Goal: Transaction & Acquisition: Obtain resource

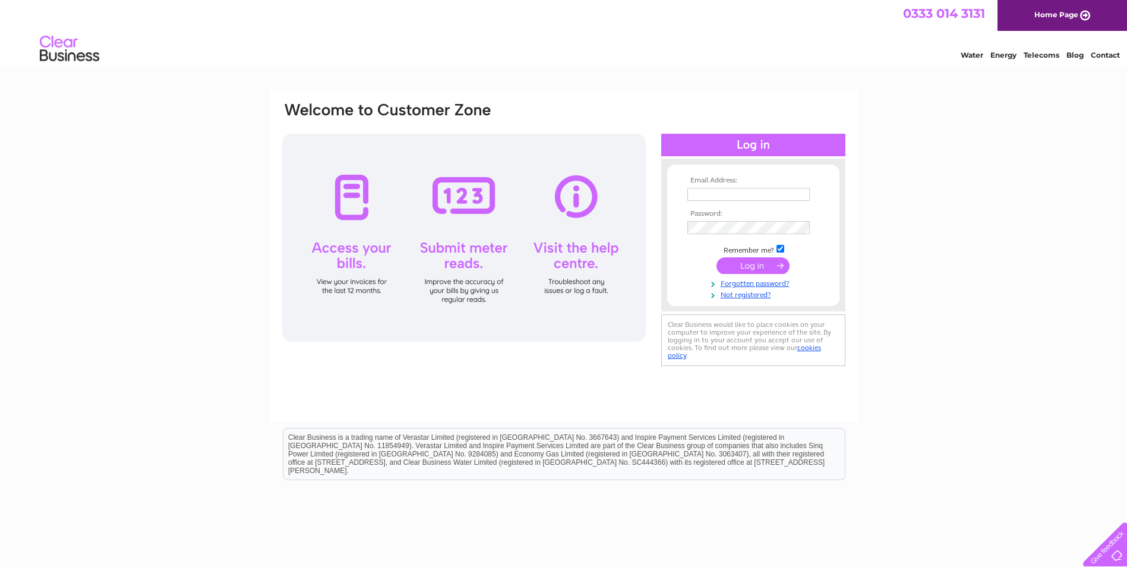
type input "sealaneinshore@btconnect.com"
drag, startPoint x: 751, startPoint y: 258, endPoint x: 725, endPoint y: 264, distance: 27.4
click at [751, 258] on input "submit" at bounding box center [752, 265] width 73 height 17
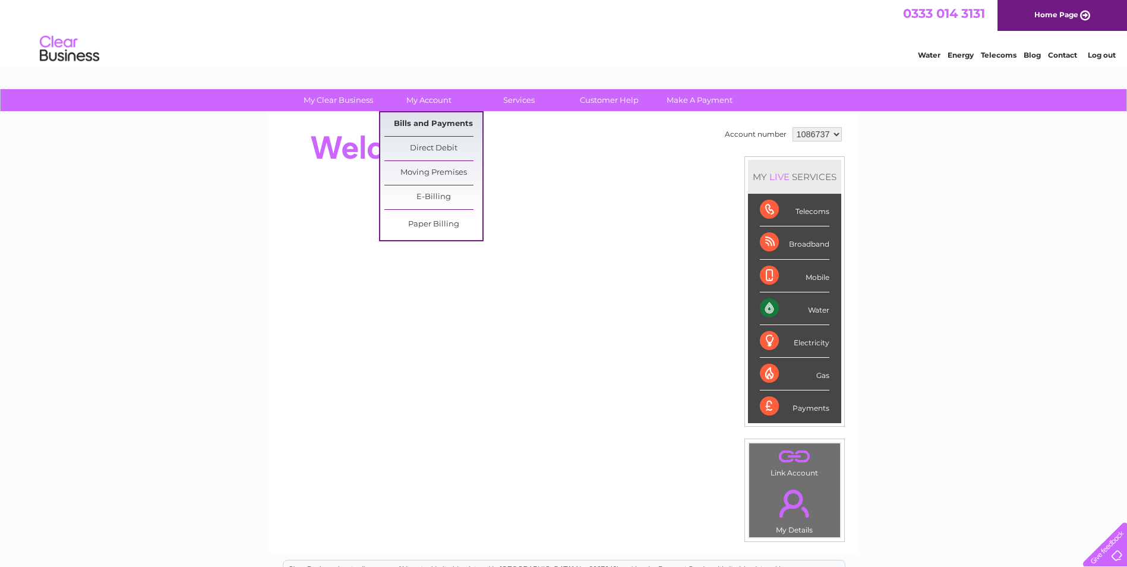
click at [413, 116] on link "Bills and Payments" at bounding box center [433, 124] width 98 height 24
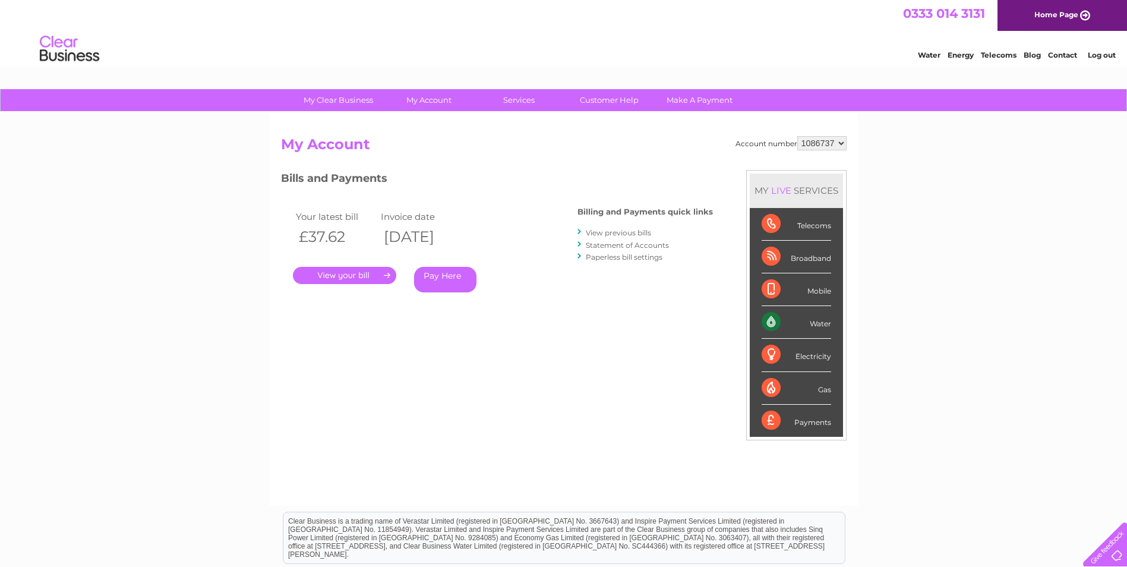
click at [342, 280] on link "." at bounding box center [344, 275] width 103 height 17
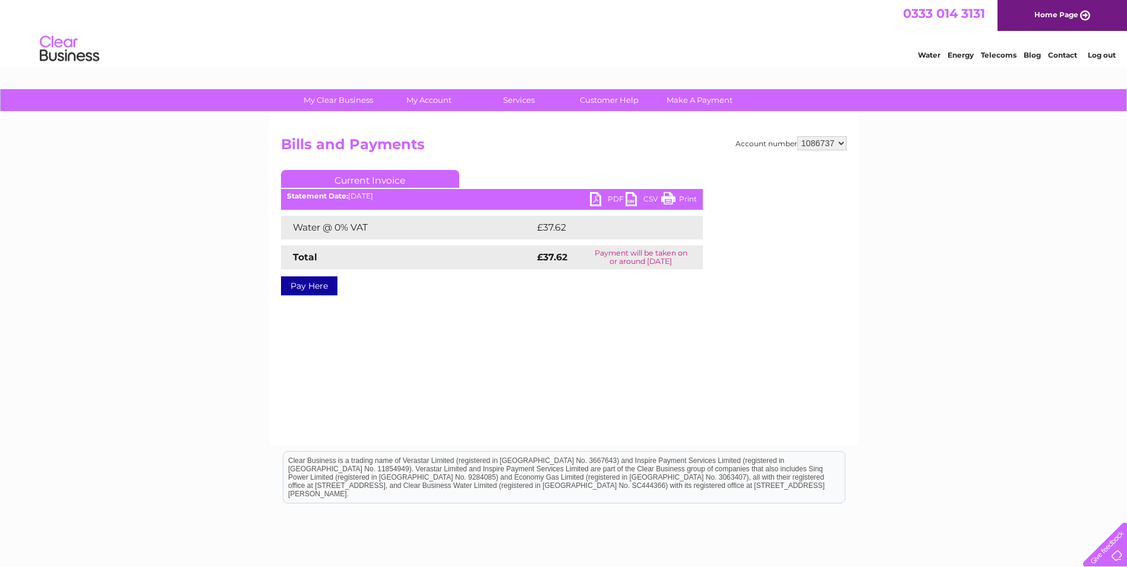
click at [603, 199] on link "PDF" at bounding box center [608, 200] width 36 height 17
click at [1089, 52] on link "Log out" at bounding box center [1102, 54] width 28 height 9
